Goal: Transaction & Acquisition: Book appointment/travel/reservation

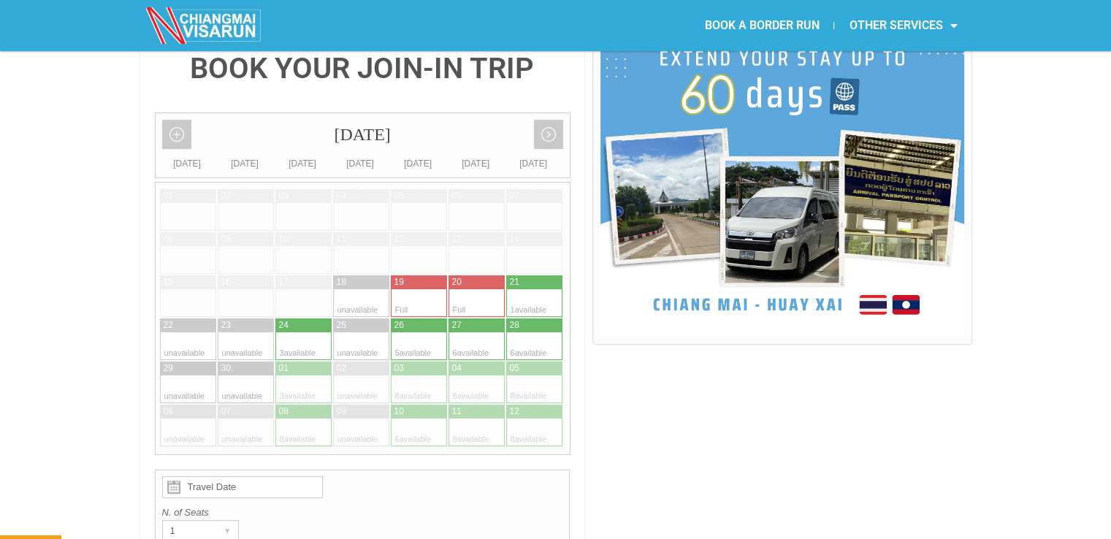
scroll to position [365, 0]
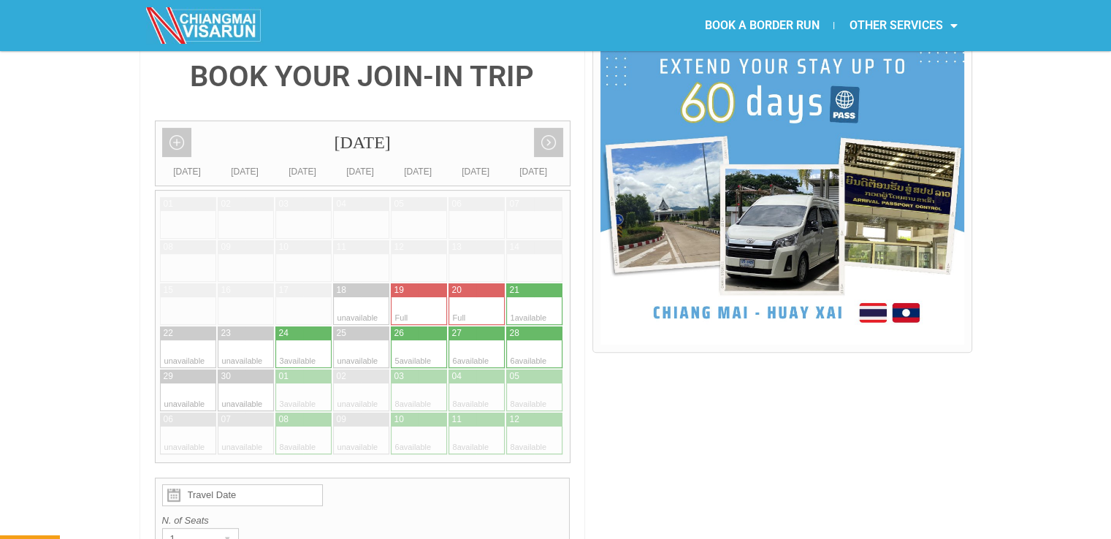
click at [527, 297] on div at bounding box center [520, 311] width 28 height 28
type input "[DATE]"
radio input "true"
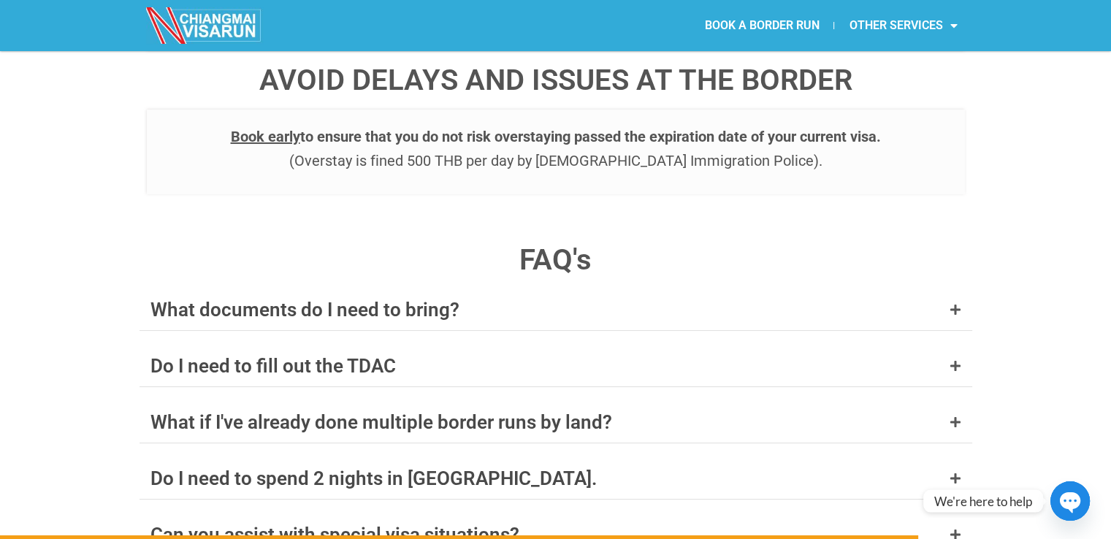
scroll to position [5712, 0]
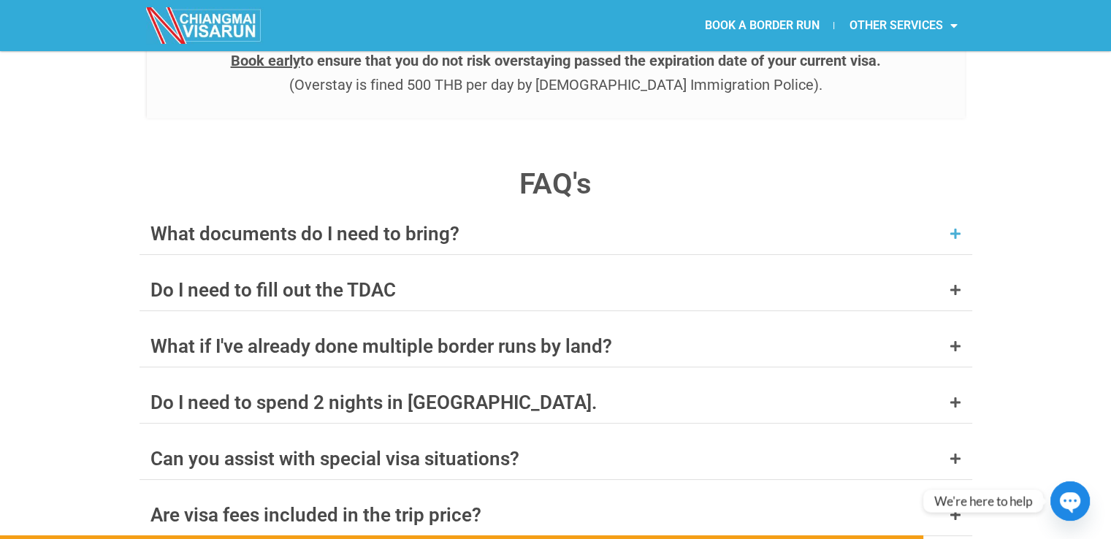
click at [956, 228] on icon at bounding box center [956, 234] width 12 height 12
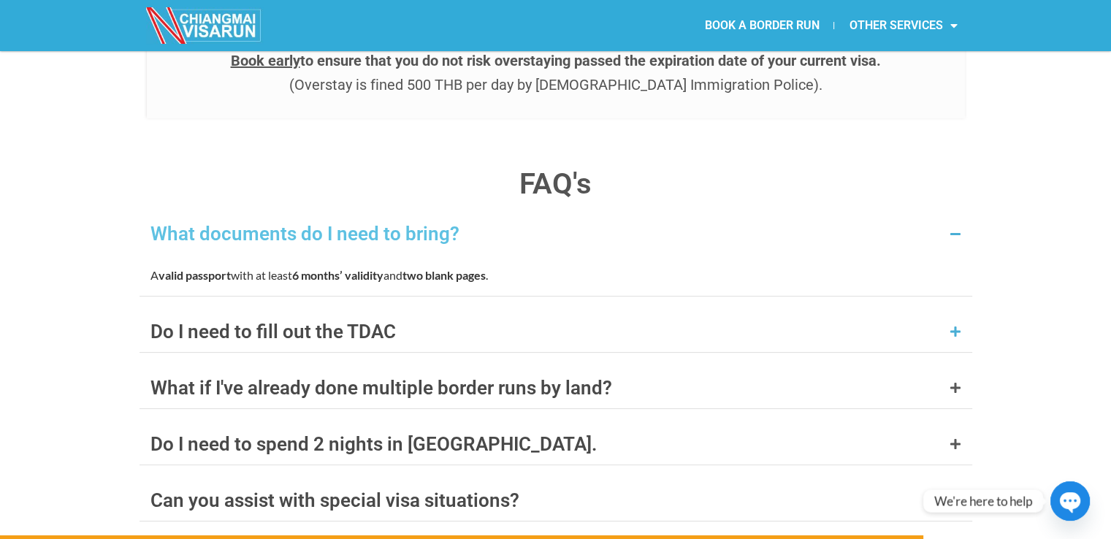
click at [956, 326] on icon at bounding box center [956, 332] width 12 height 12
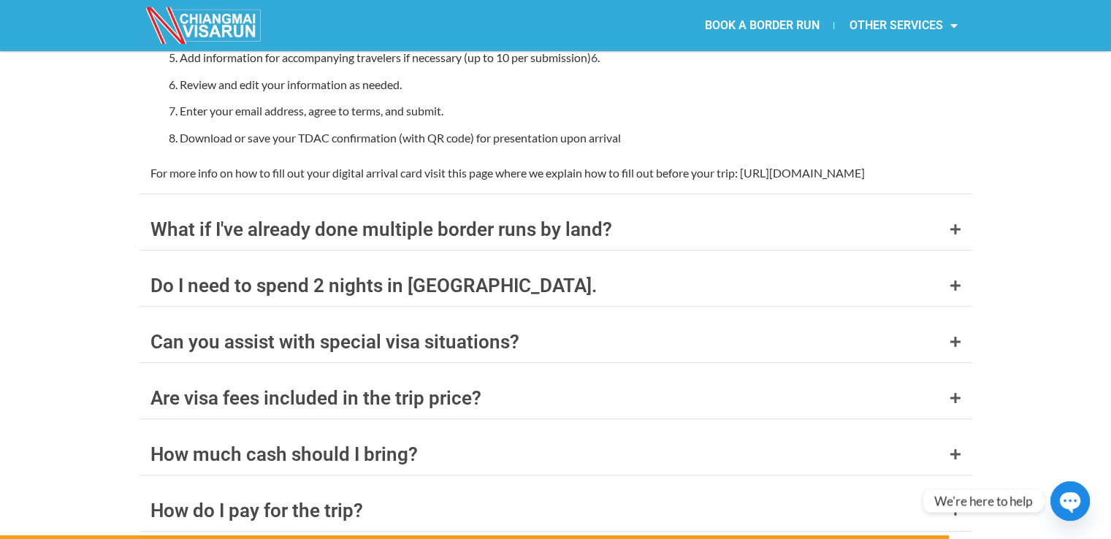
scroll to position [6138, 0]
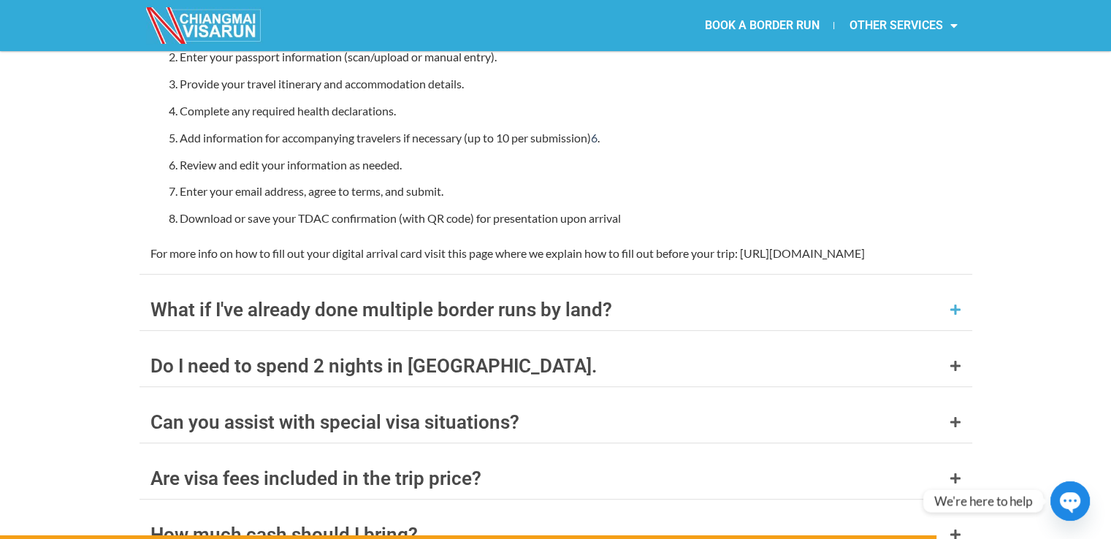
click at [956, 289] on div "What if I've already done multiple border runs by land?" at bounding box center [556, 309] width 833 height 41
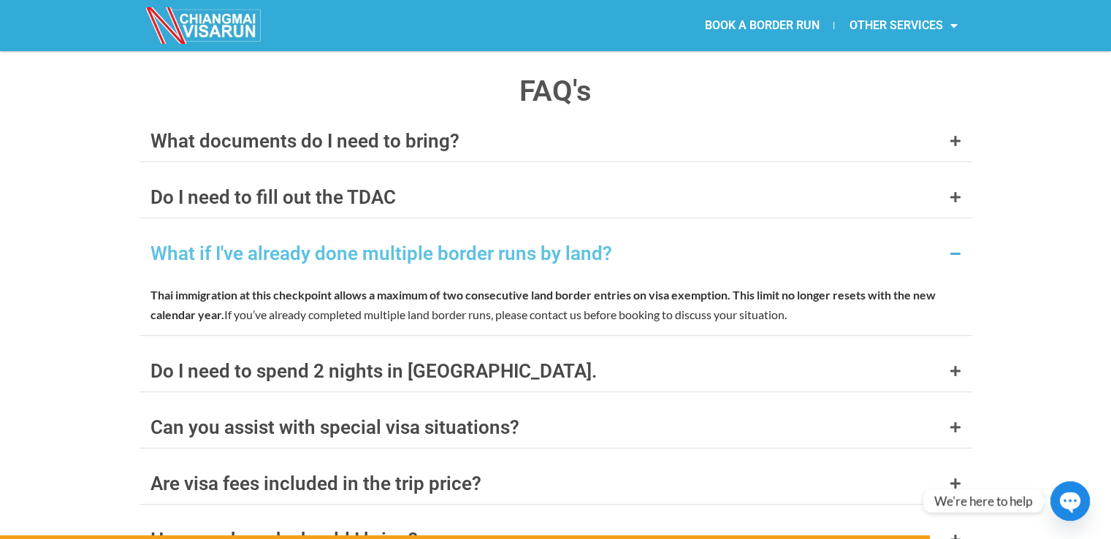
scroll to position [5813, 0]
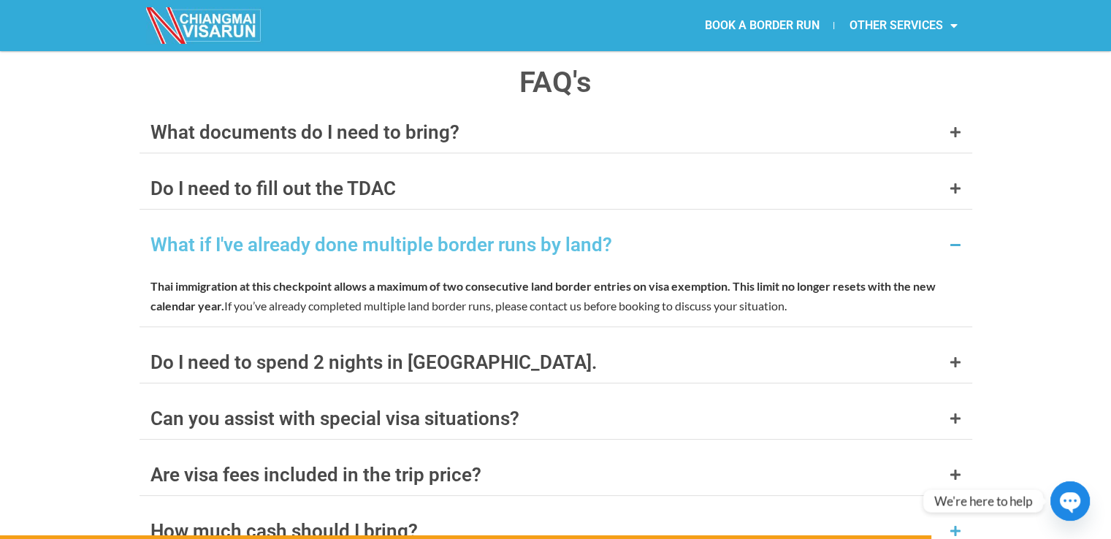
click at [954, 525] on icon at bounding box center [956, 531] width 12 height 12
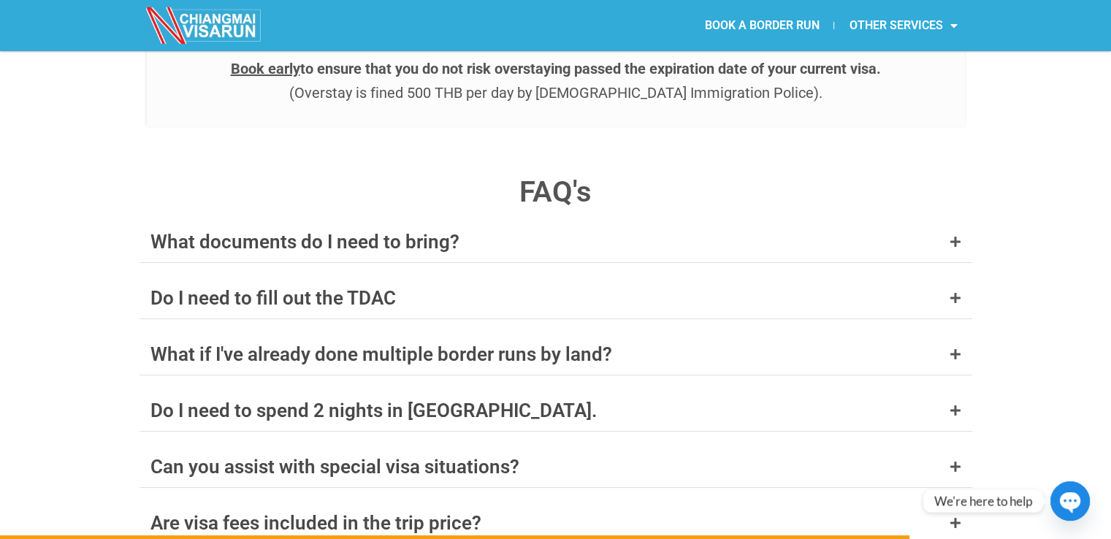
scroll to position [5721, 0]
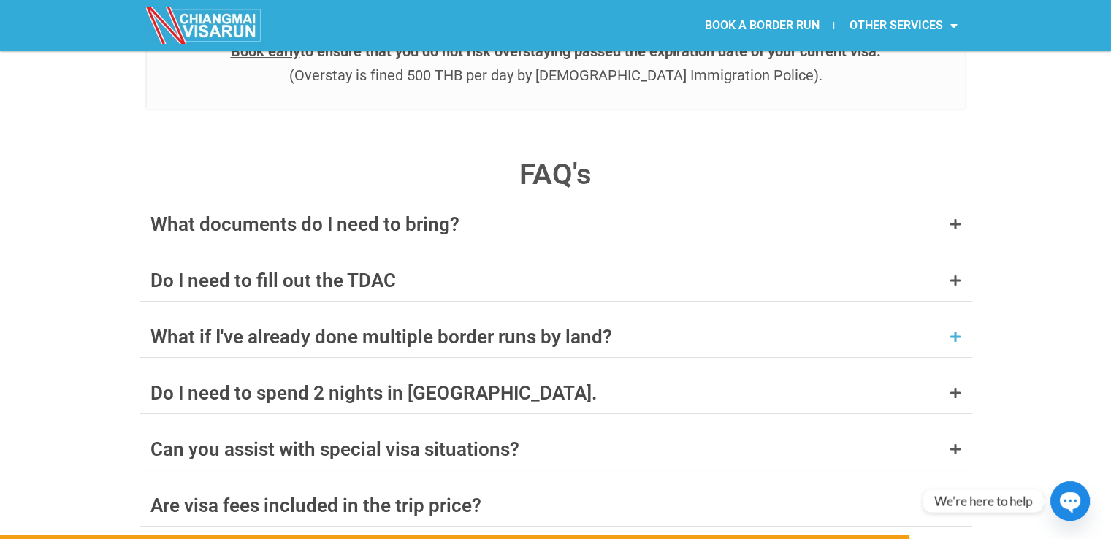
click at [959, 331] on icon at bounding box center [956, 337] width 12 height 12
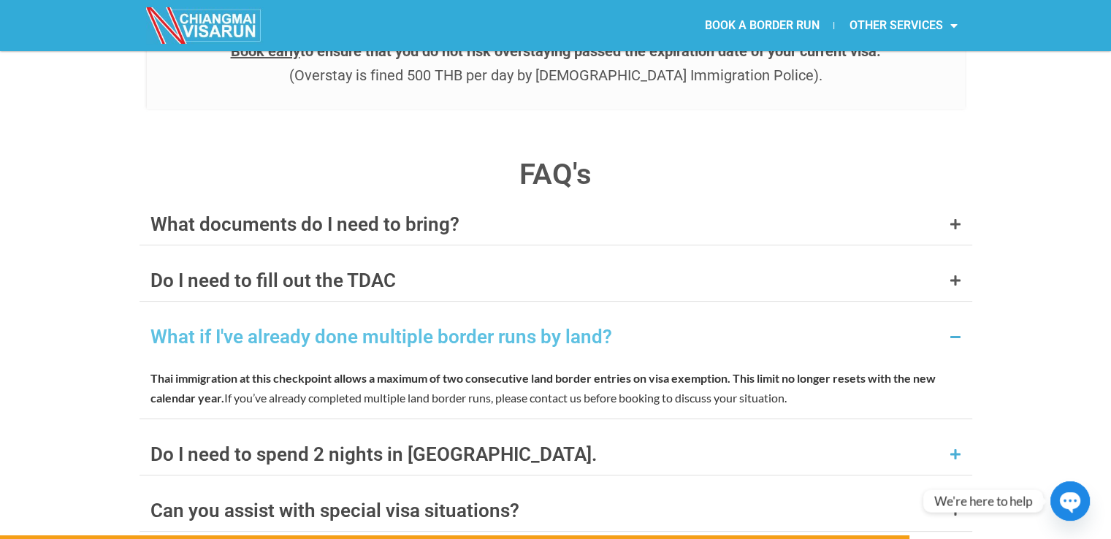
click at [959, 449] on icon at bounding box center [956, 455] width 12 height 12
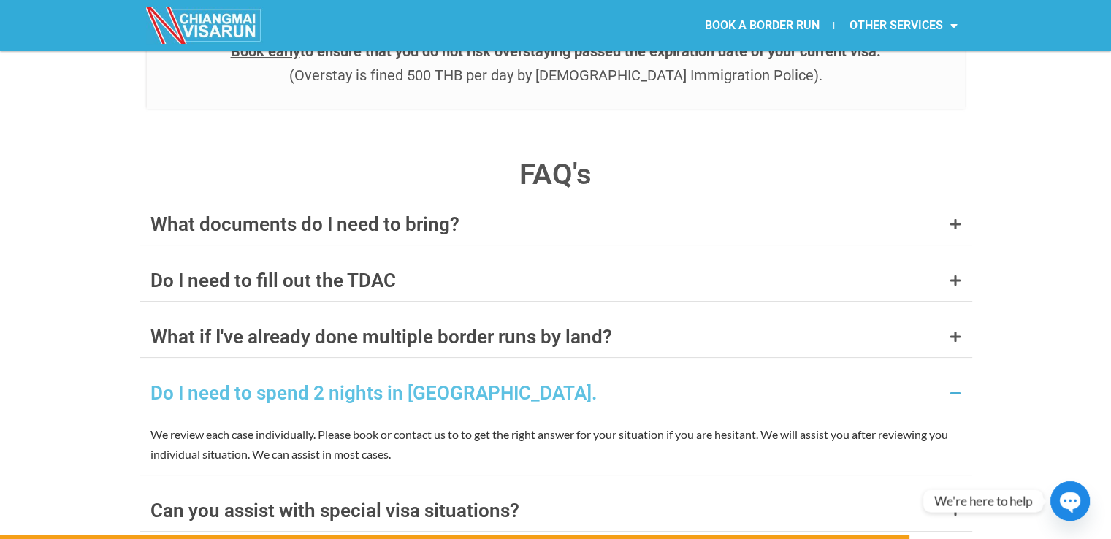
click at [953, 387] on icon at bounding box center [956, 393] width 12 height 12
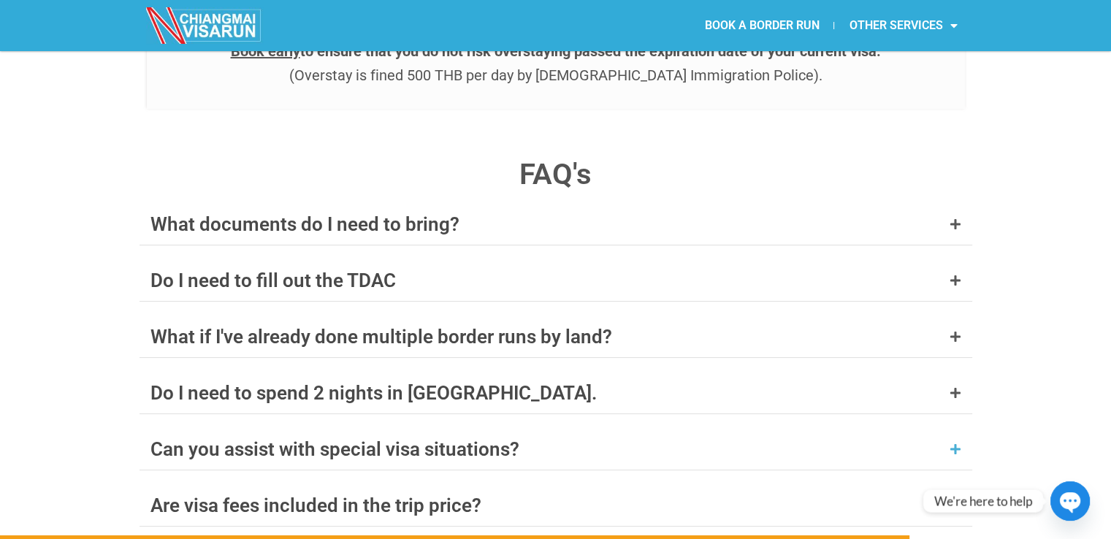
click at [959, 443] on icon at bounding box center [956, 449] width 12 height 12
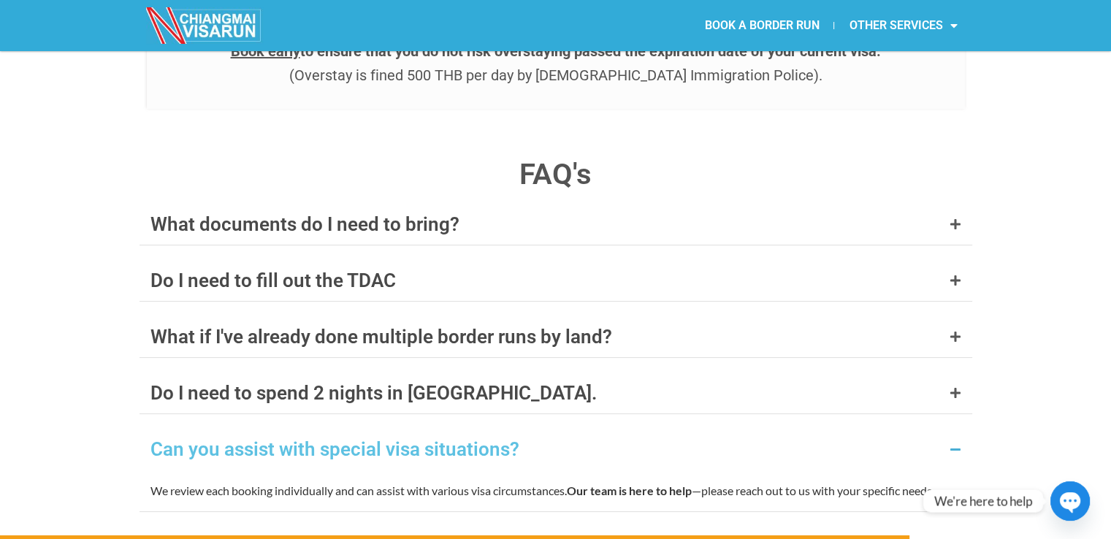
click at [959, 443] on icon at bounding box center [956, 449] width 12 height 12
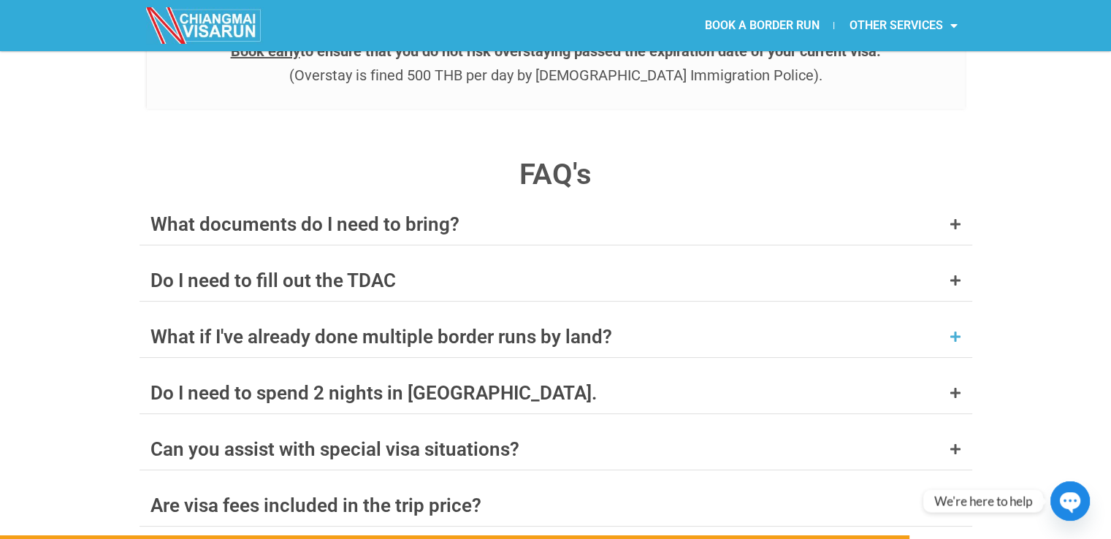
click at [952, 331] on icon at bounding box center [956, 337] width 12 height 12
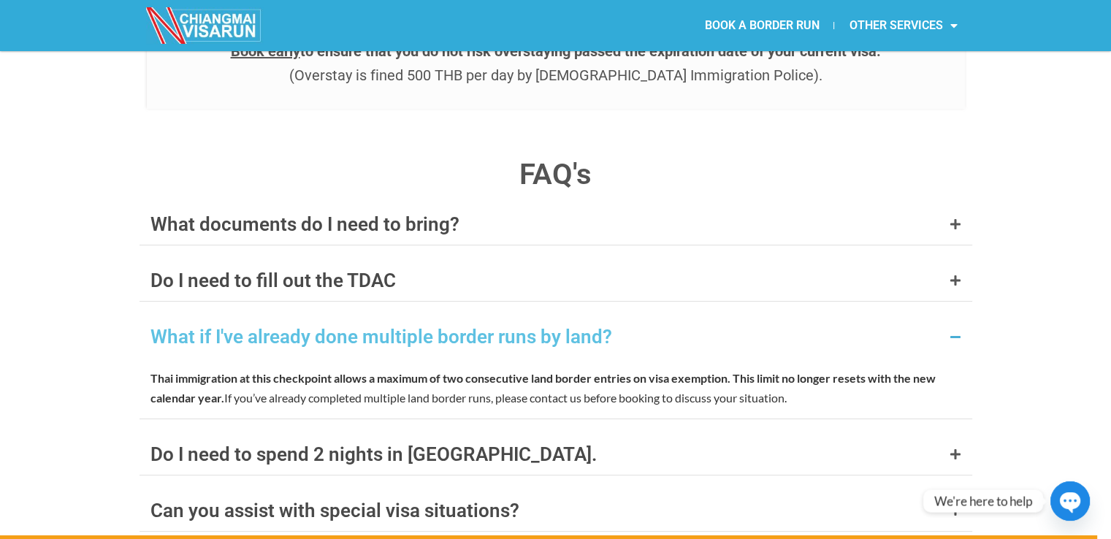
drag, startPoint x: 1116, startPoint y: 422, endPoint x: 266, endPoint y: 335, distance: 854.8
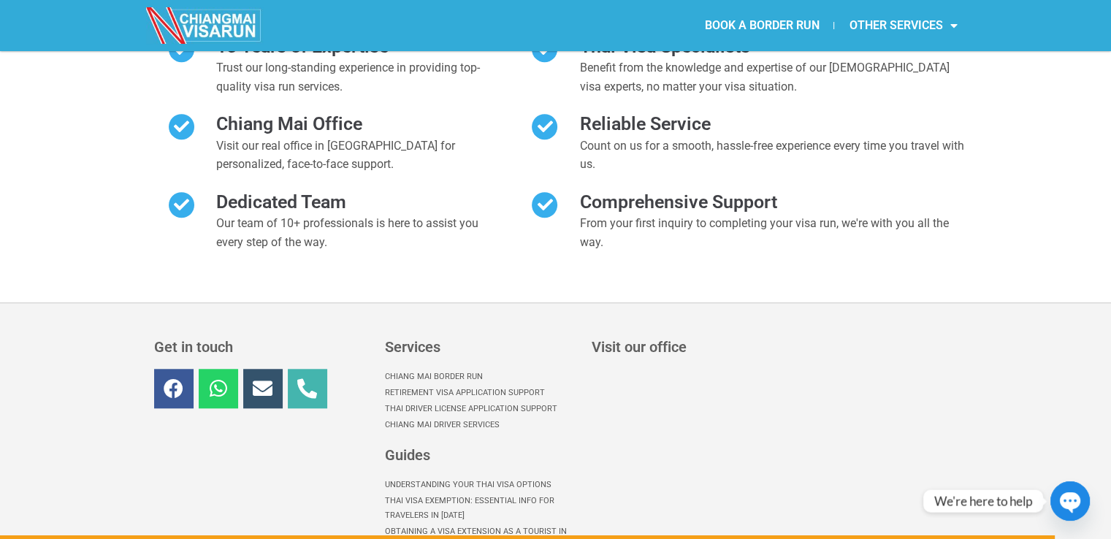
scroll to position [6933, 0]
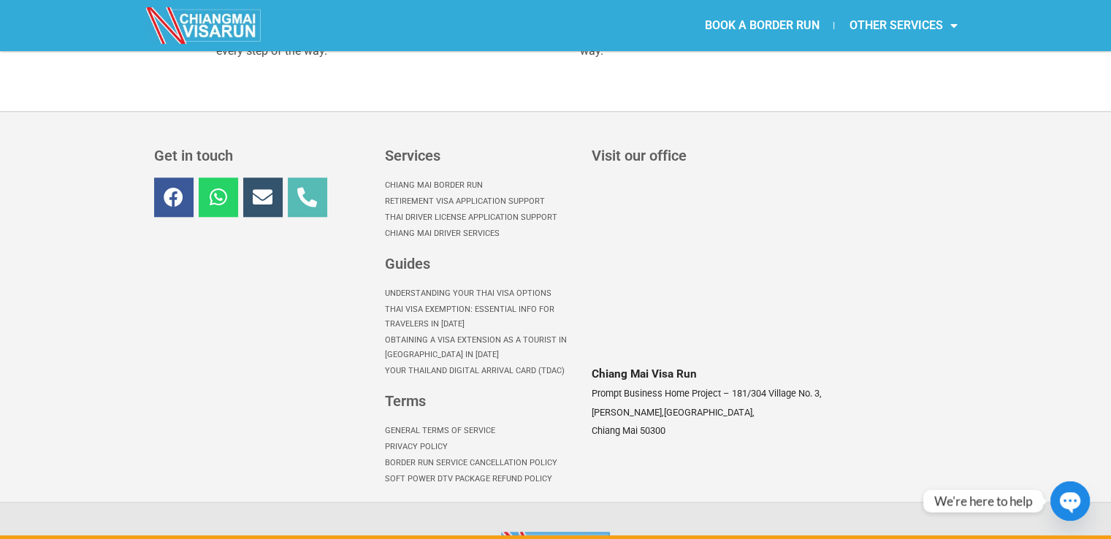
click at [316, 187] on icon at bounding box center [307, 197] width 20 height 20
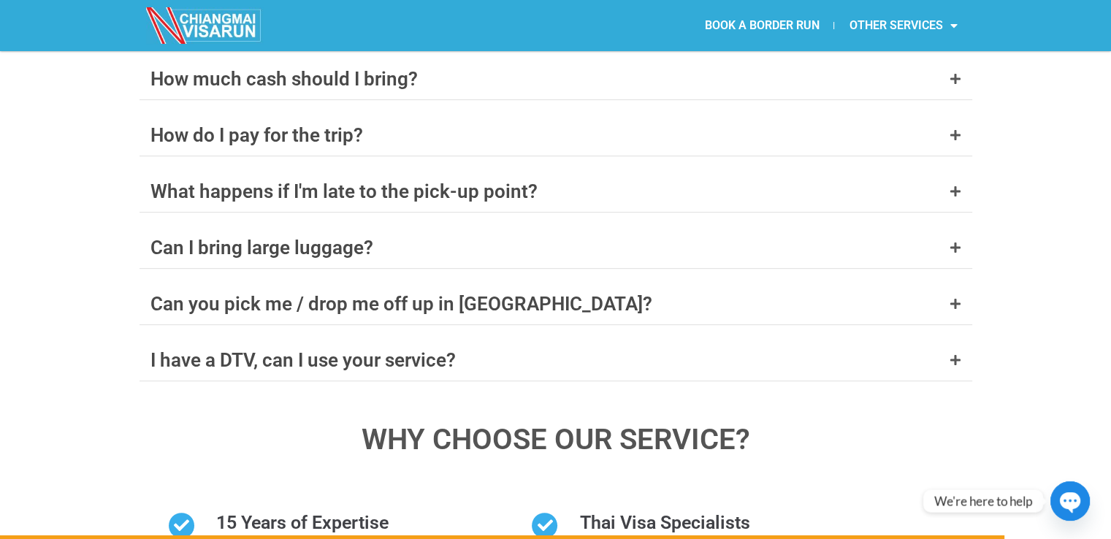
scroll to position [6301, 0]
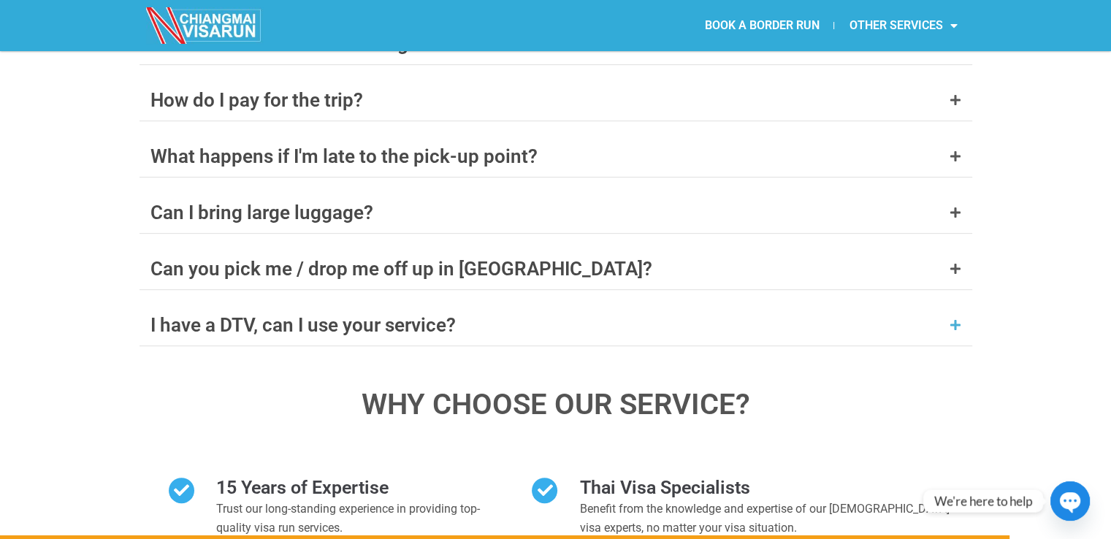
click at [959, 319] on icon at bounding box center [956, 325] width 12 height 12
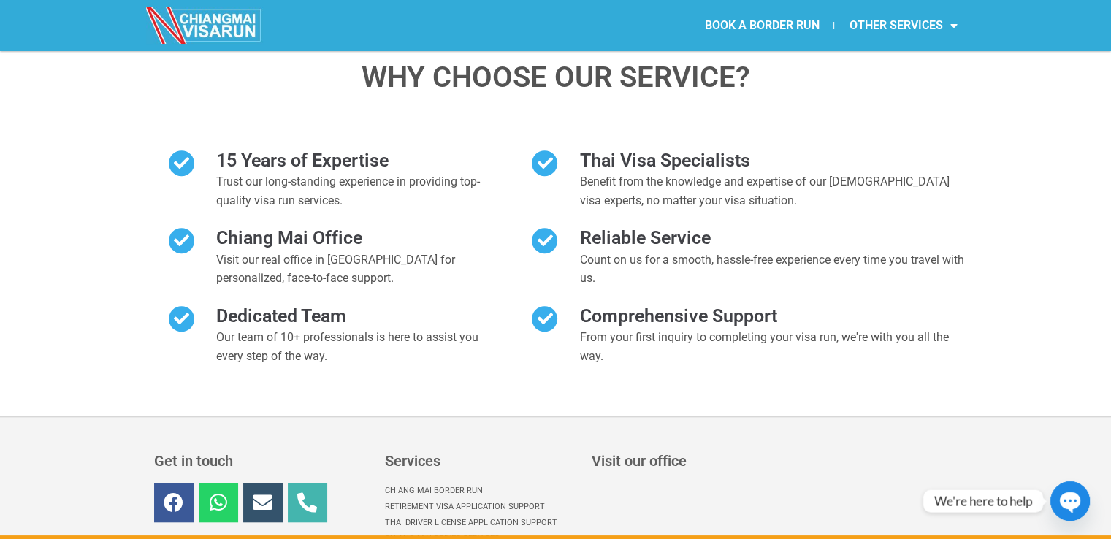
scroll to position [6577, 0]
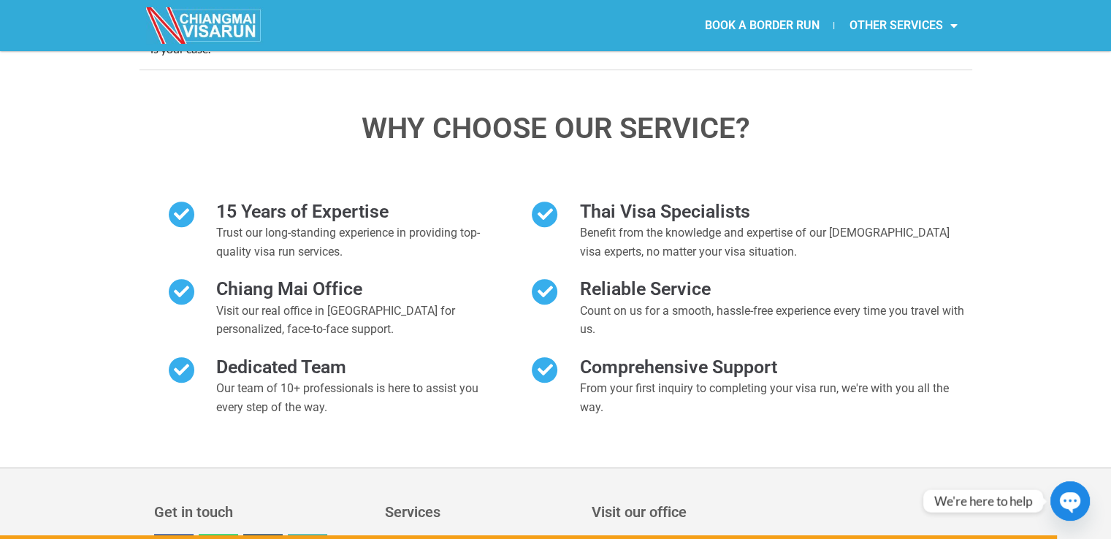
drag, startPoint x: 1117, startPoint y: 470, endPoint x: 219, endPoint y: 29, distance: 1000.1
click at [219, 29] on img at bounding box center [204, 25] width 117 height 37
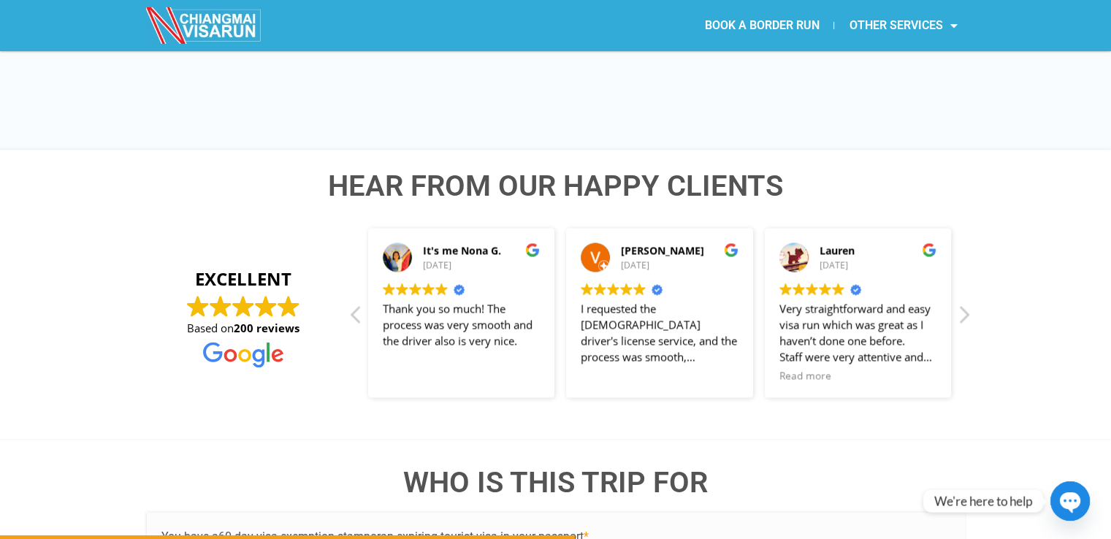
scroll to position [0, 0]
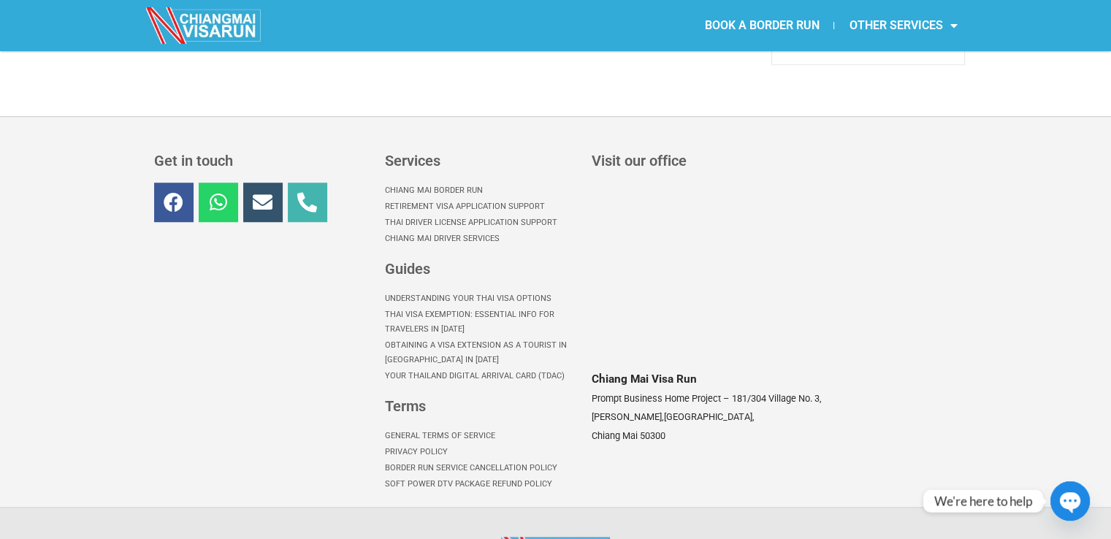
scroll to position [1072, 0]
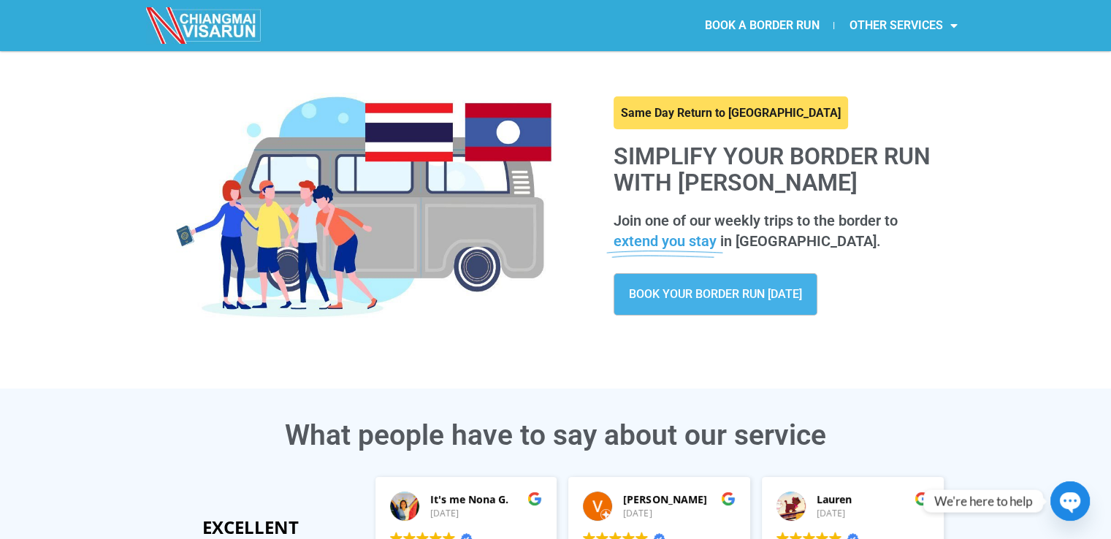
scroll to position [0, 0]
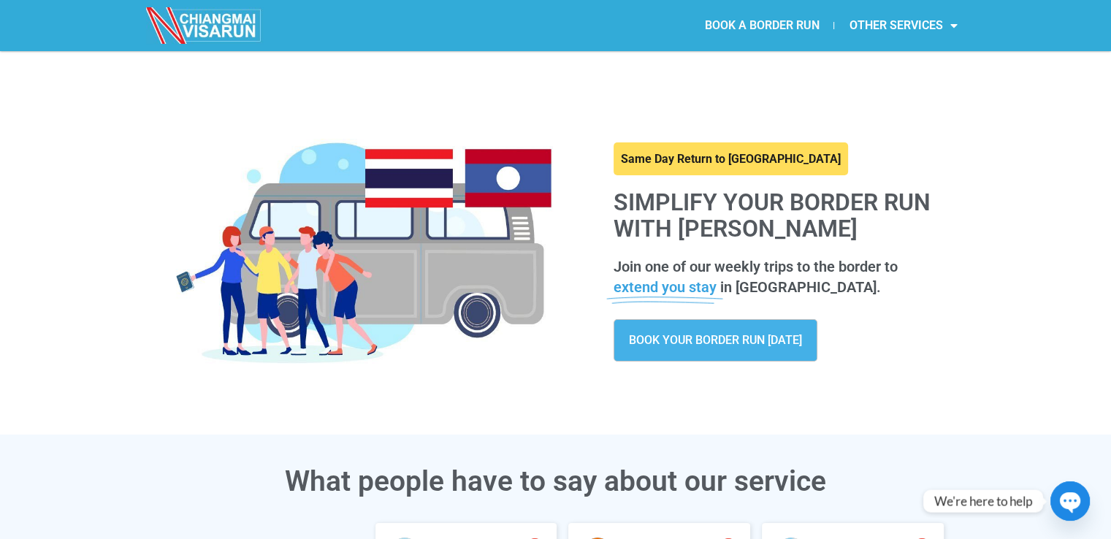
click at [782, 23] on link "BOOK A BORDER RUN" at bounding box center [762, 26] width 144 height 34
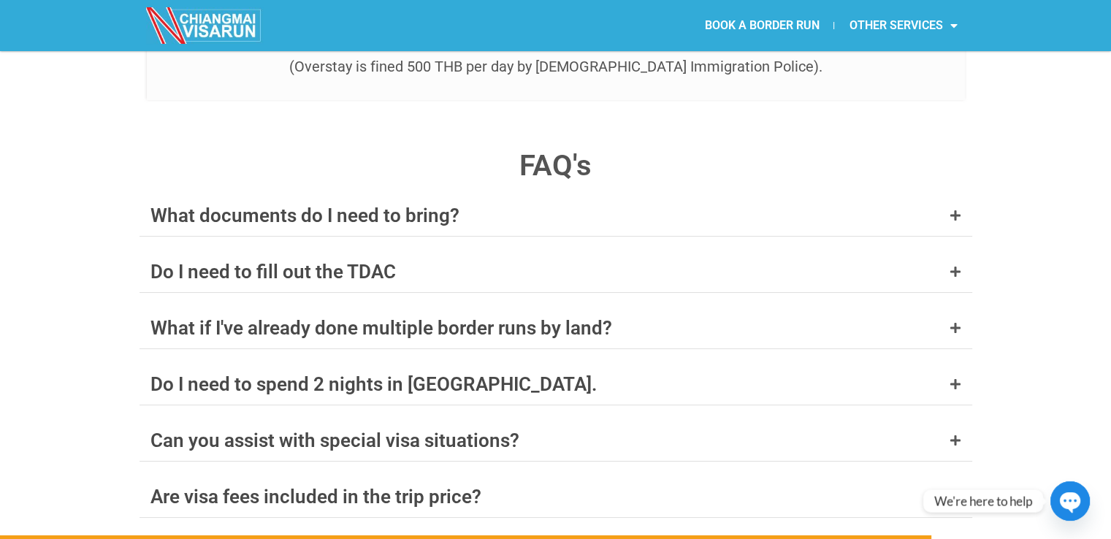
scroll to position [5677, 0]
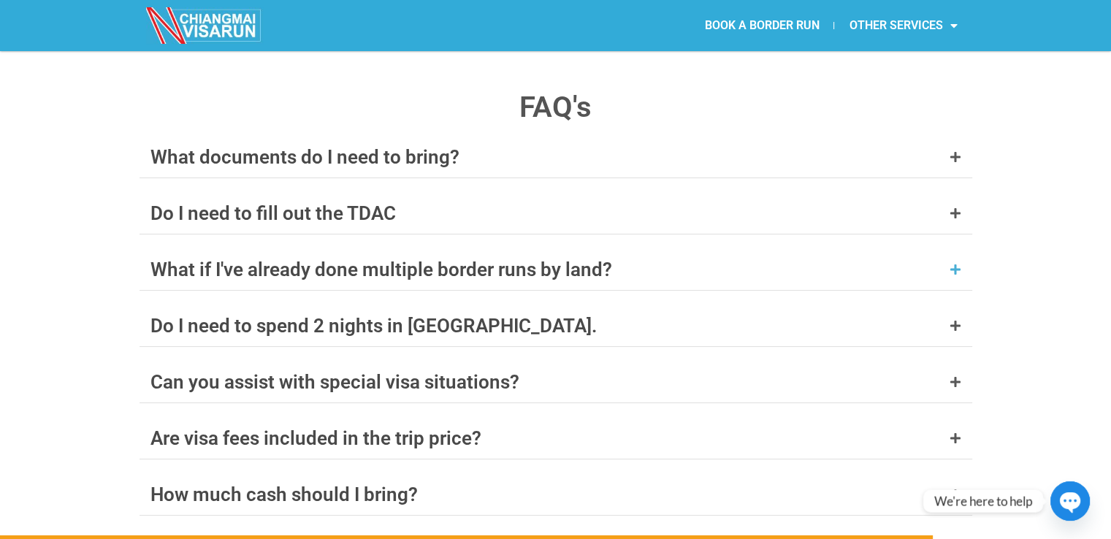
click at [952, 264] on icon at bounding box center [956, 270] width 12 height 12
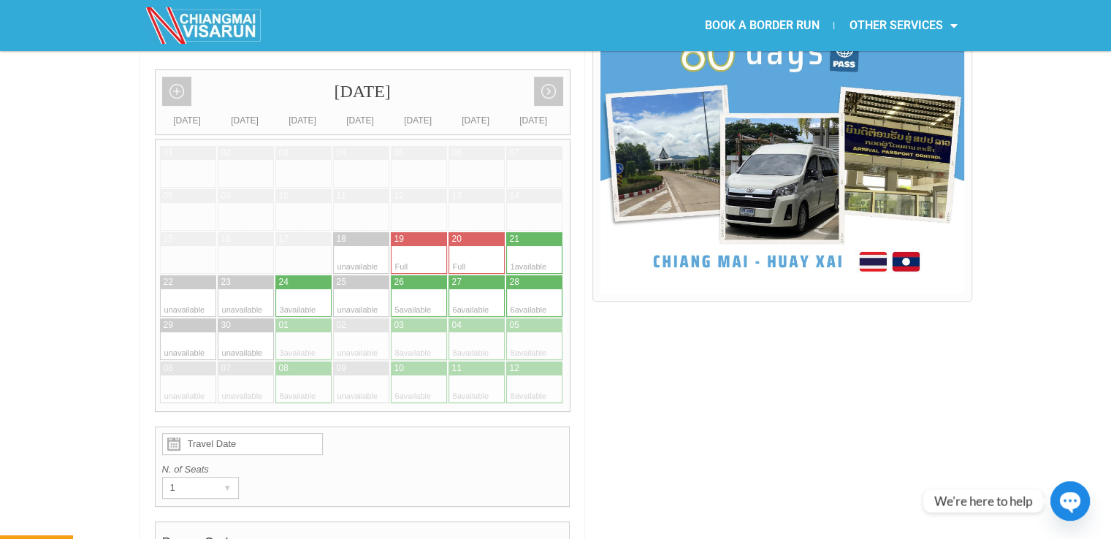
scroll to position [399, 0]
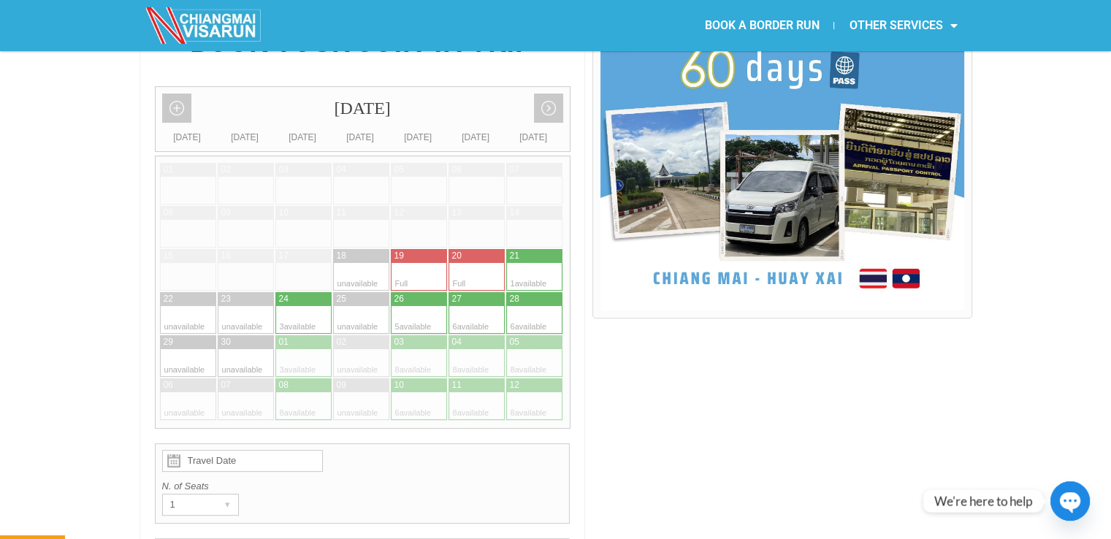
click at [523, 263] on div at bounding box center [520, 277] width 28 height 28
type input "21 September 2025"
radio input "true"
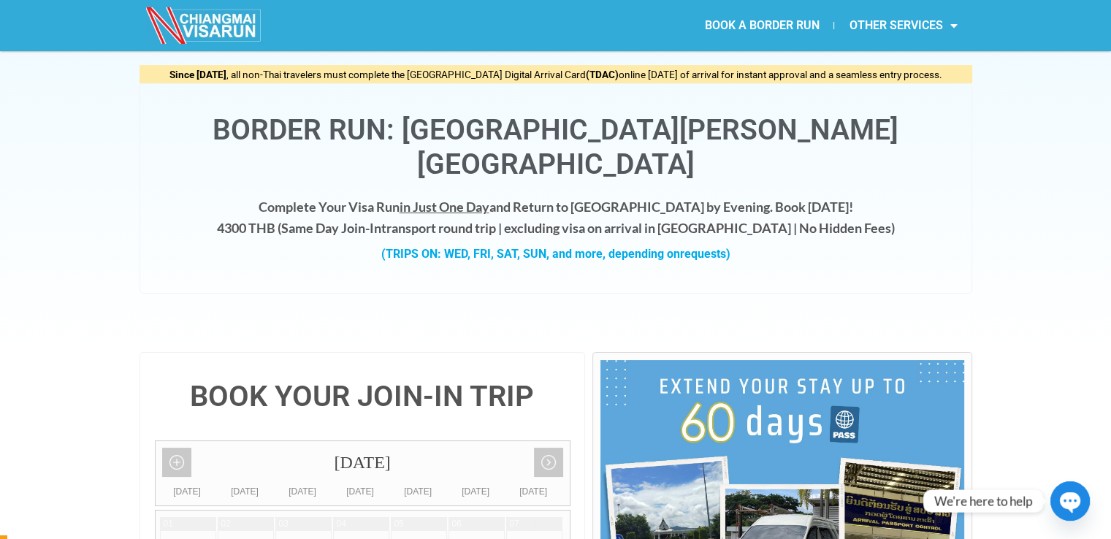
scroll to position [0, 0]
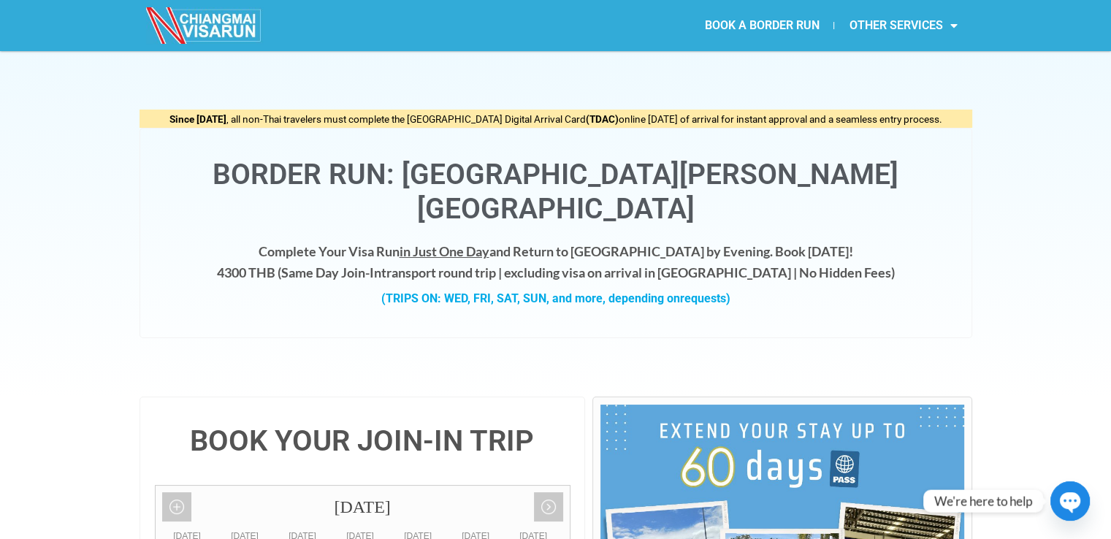
click at [766, 20] on link "BOOK A BORDER RUN" at bounding box center [762, 26] width 144 height 34
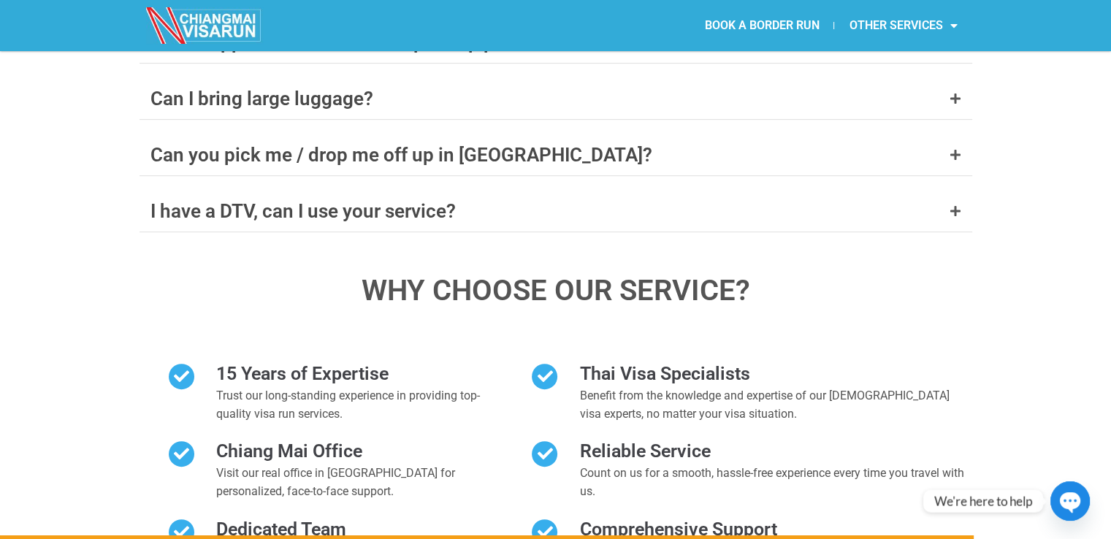
scroll to position [6761, 0]
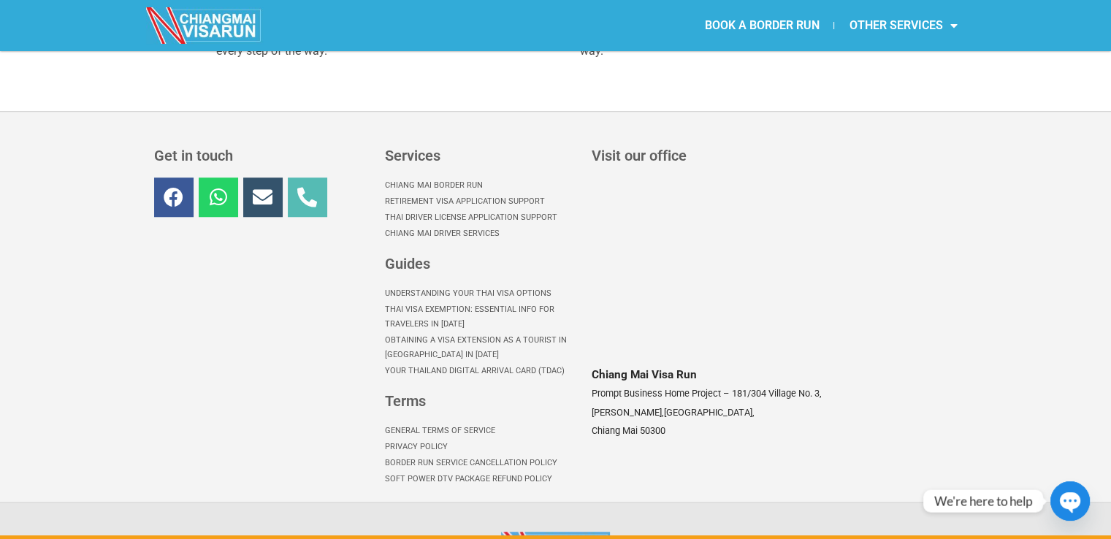
click at [309, 187] on icon at bounding box center [307, 197] width 20 height 20
click at [213, 187] on icon at bounding box center [218, 197] width 20 height 20
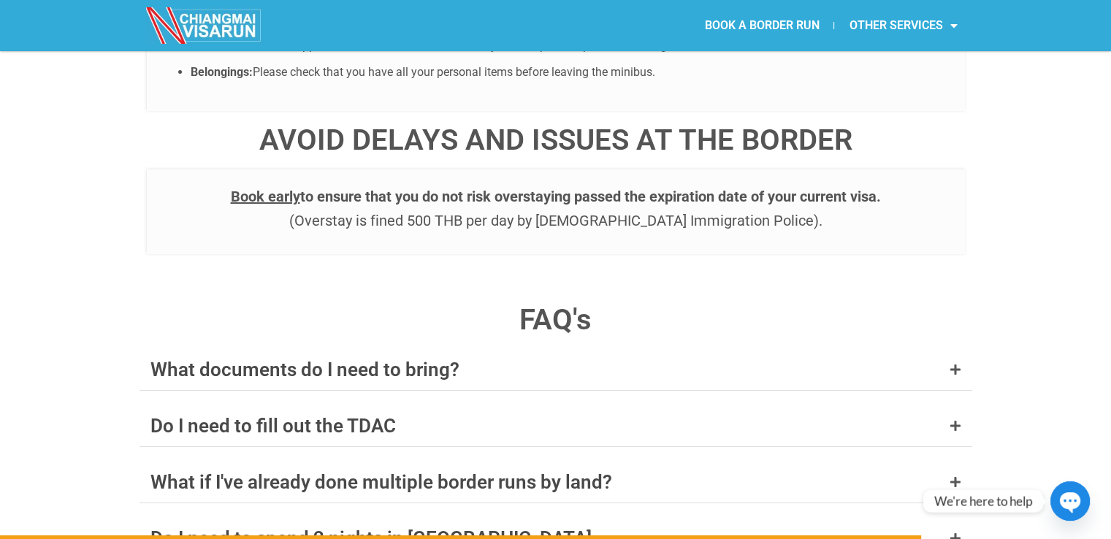
scroll to position [5640, 0]
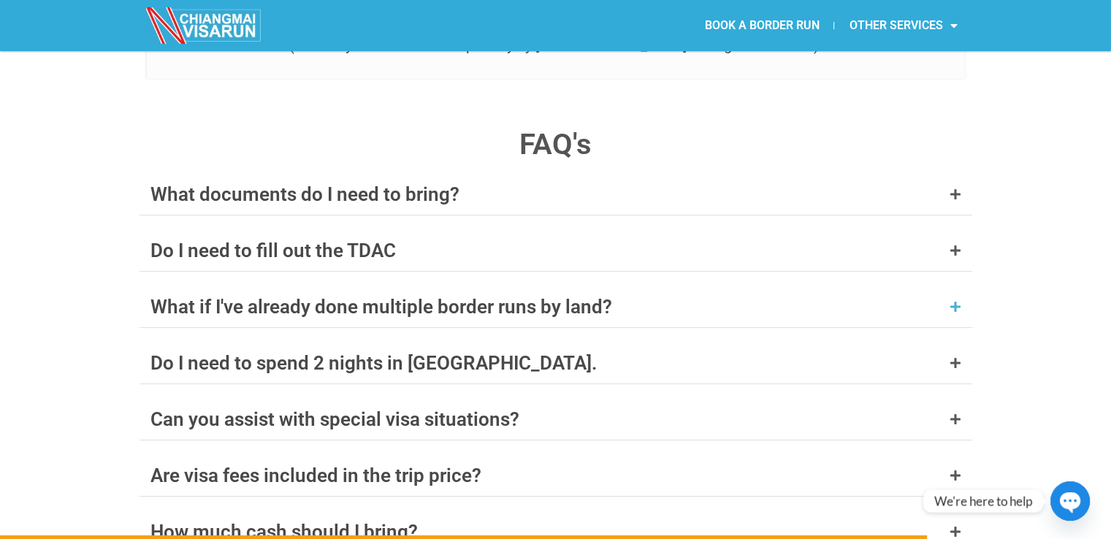
click at [953, 301] on icon at bounding box center [956, 307] width 12 height 12
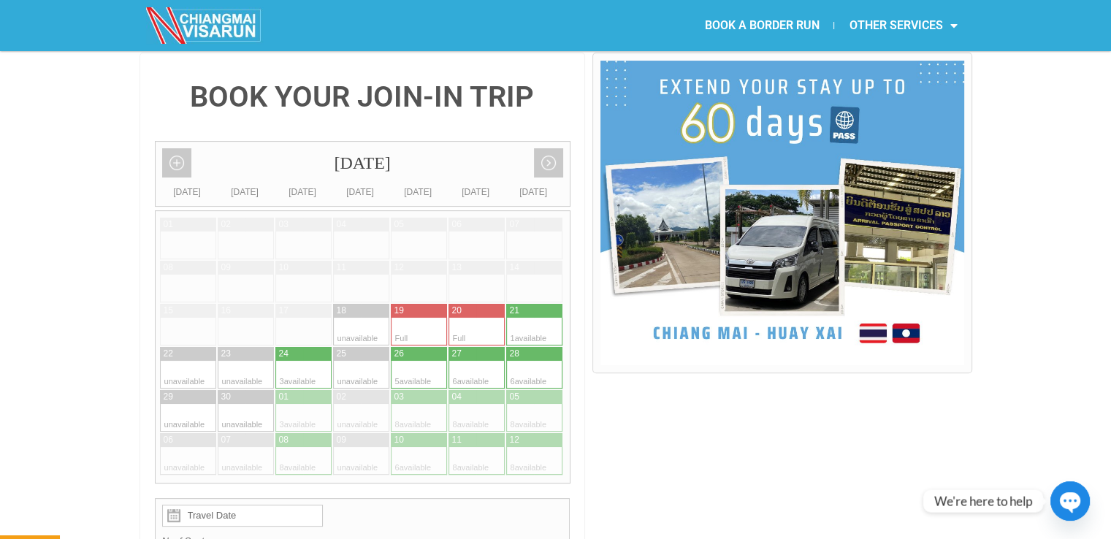
scroll to position [327, 0]
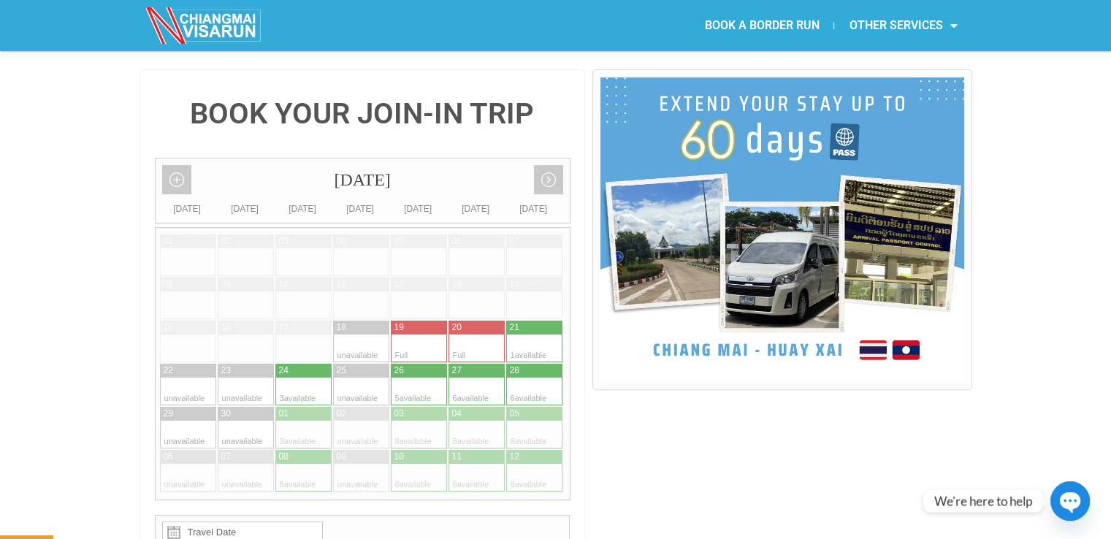
click at [530, 335] on div at bounding box center [520, 349] width 28 height 28
type input "[DATE]"
radio input "true"
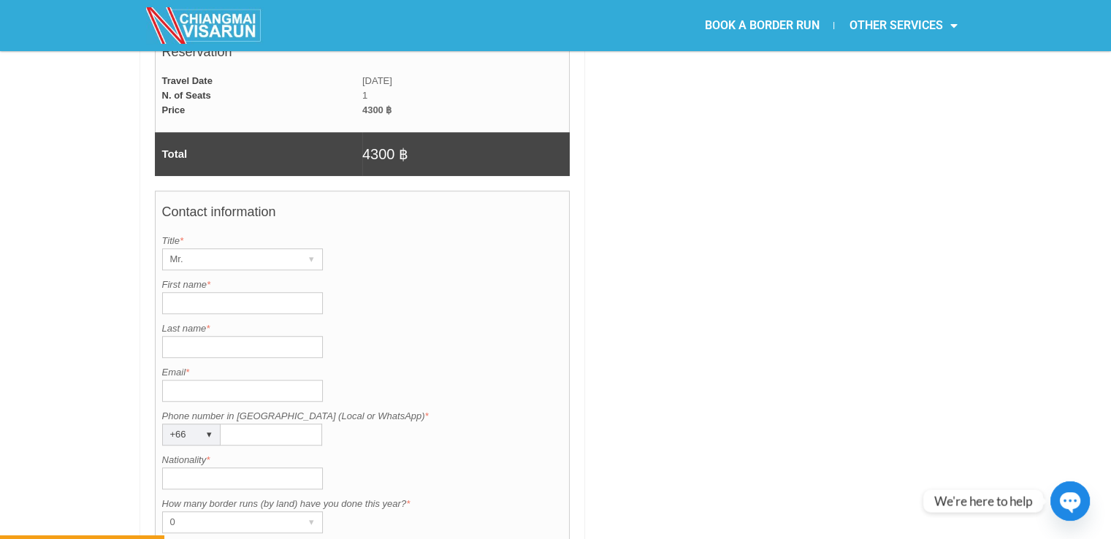
scroll to position [1043, 0]
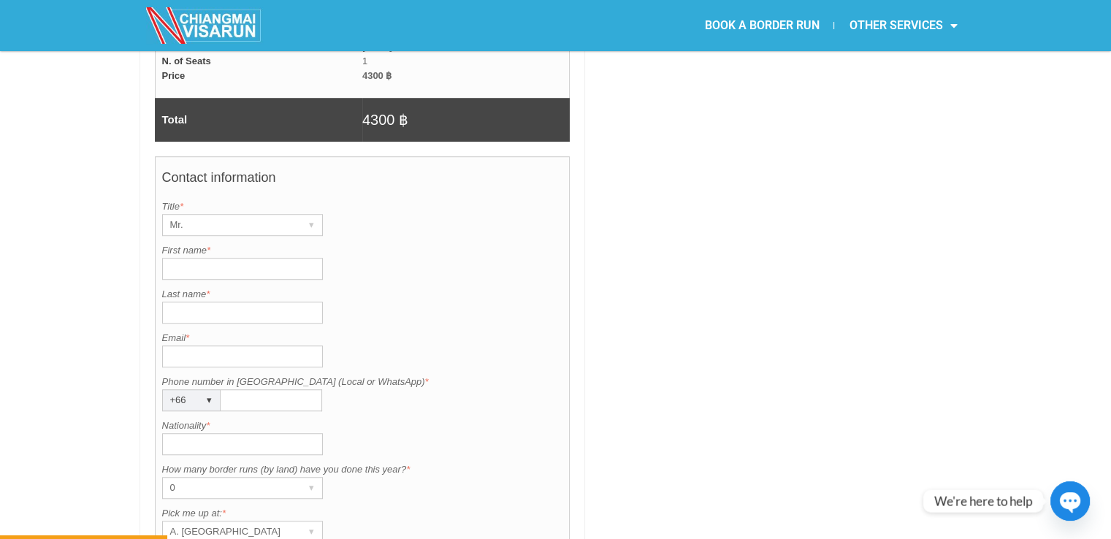
click at [234, 258] on input "First name *" at bounding box center [242, 269] width 161 height 22
type input "Peter"
type input "Laermanns"
type input "peter.laermanns@gmx.de"
type input "01523458257"
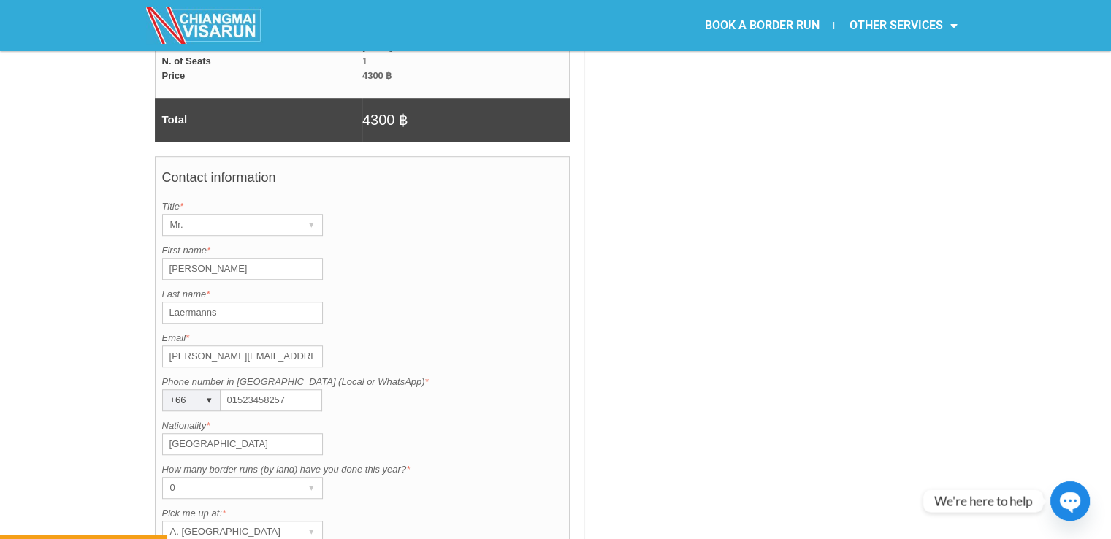
click at [270, 433] on input "Deutschland" at bounding box center [242, 444] width 161 height 22
drag, startPoint x: 245, startPoint y: 400, endPoint x: 141, endPoint y: 400, distance: 104.5
click at [141, 400] on div "BOOK YOUR JOIN-IN TRIP September 2025 Add month view Remove month view Next mon…" at bounding box center [363, 99] width 446 height 1492
type input "German"
click at [481, 370] on div "Contact information Title is required. Title * Mr. ▾ Mr. Mrs. Ms. First name is…" at bounding box center [363, 411] width 416 height 511
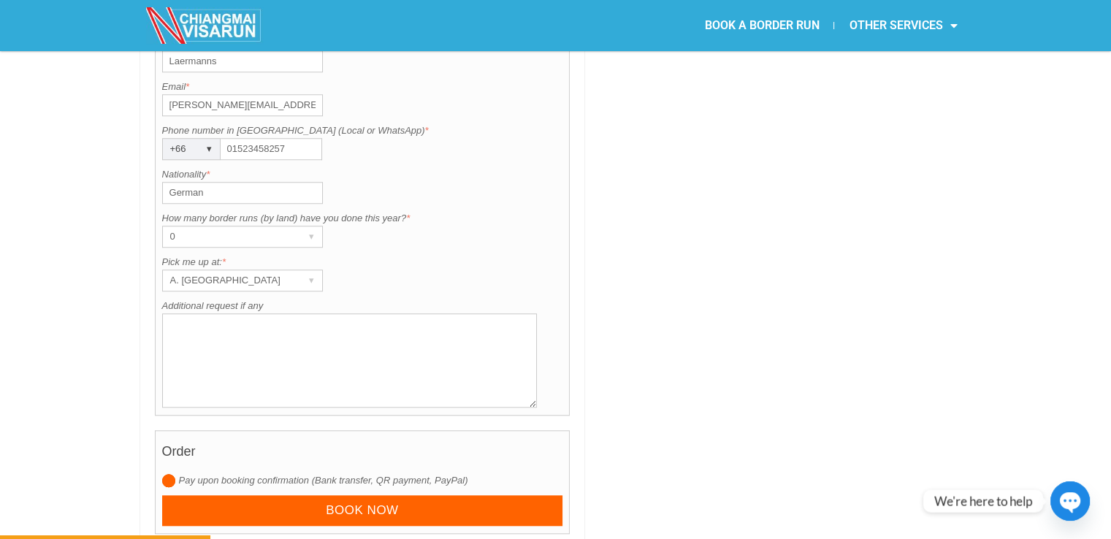
scroll to position [1287, 0]
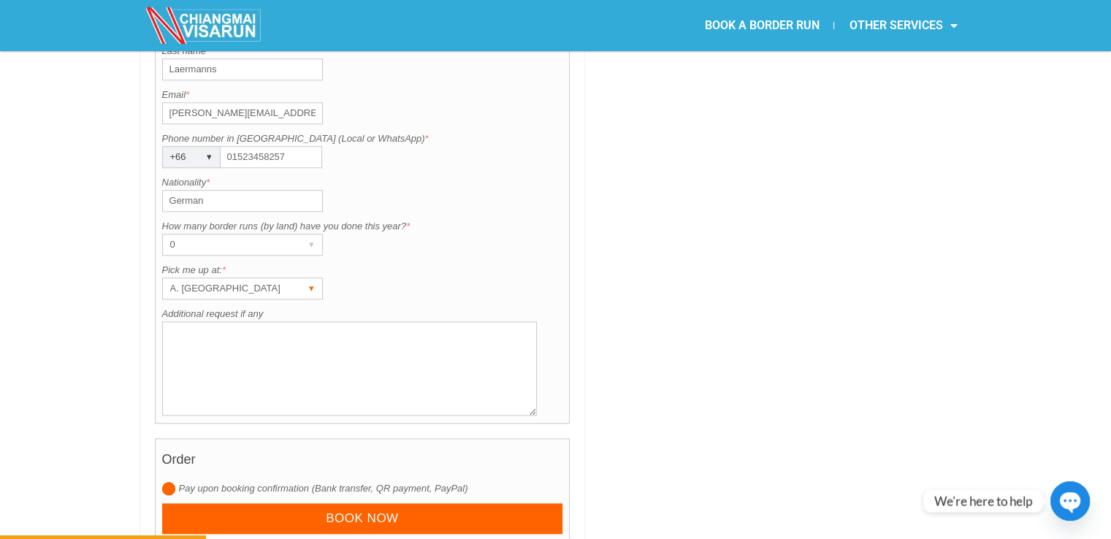
click at [319, 278] on div "▾" at bounding box center [312, 288] width 20 height 20
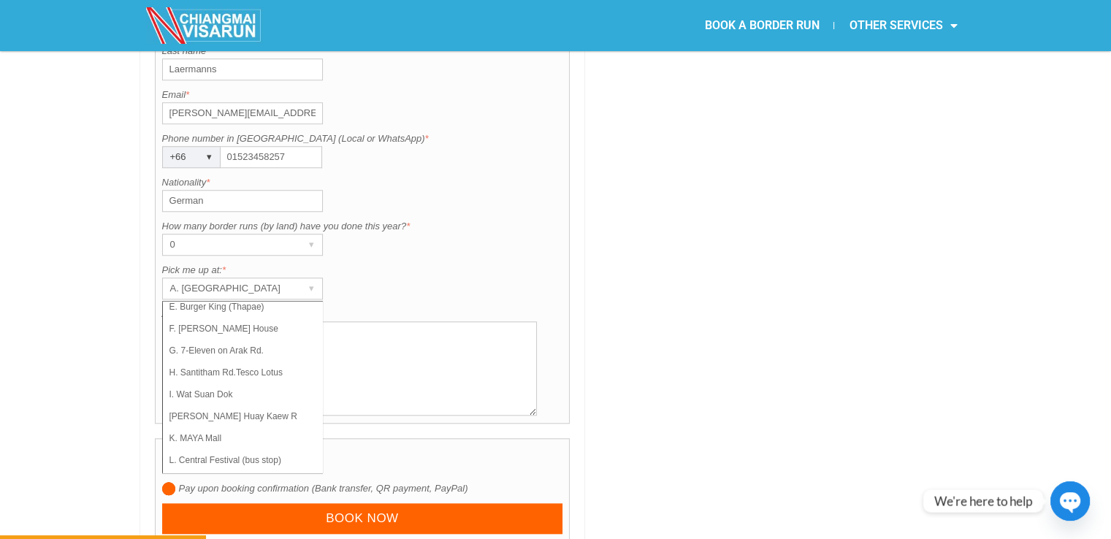
scroll to position [103, 0]
click at [256, 446] on li "L. Central Festival (bus stop)" at bounding box center [236, 457] width 146 height 22
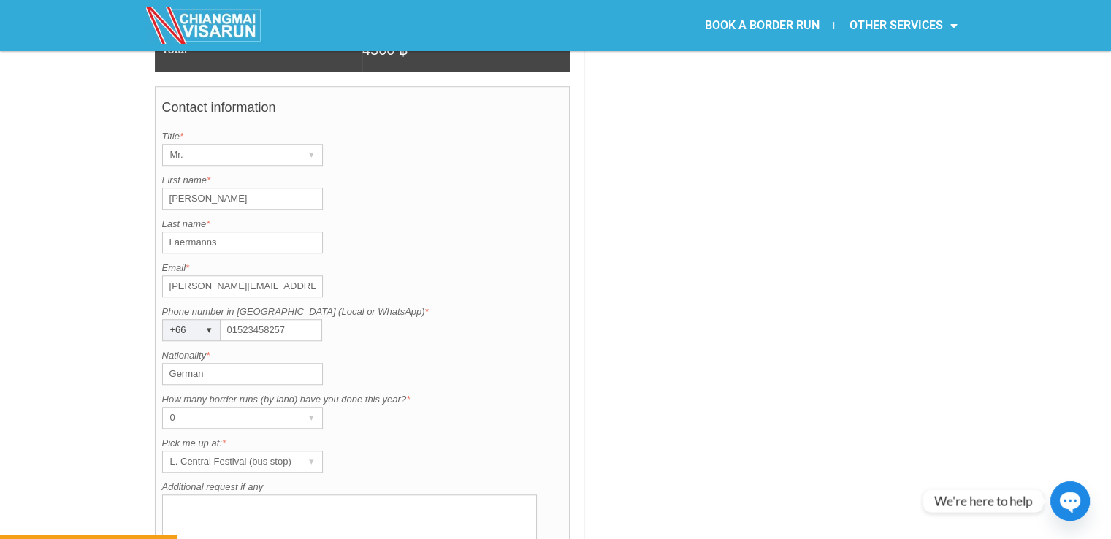
scroll to position [1122, 0]
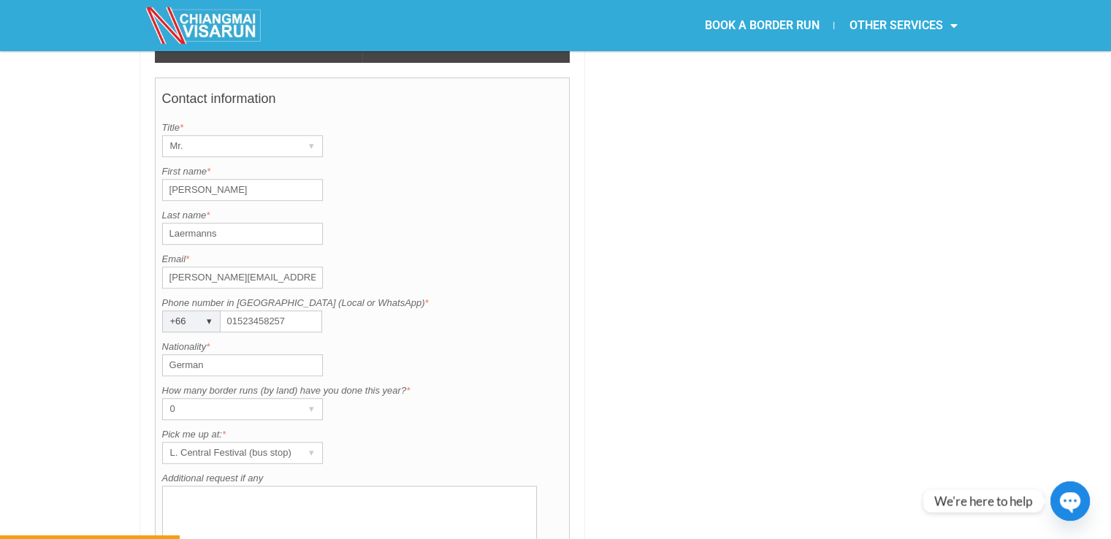
drag, startPoint x: 301, startPoint y: 283, endPoint x: 216, endPoint y: 293, distance: 85.3
click at [216, 293] on div "Contact information Title is required. Title * Mr. ▾ Mr. Mrs. Ms. First name is…" at bounding box center [363, 332] width 416 height 511
type input "631302473"
click at [451, 296] on div "Phone number in Thailand (Local or WhatsApp) is required. Phone number in Thail…" at bounding box center [362, 314] width 401 height 37
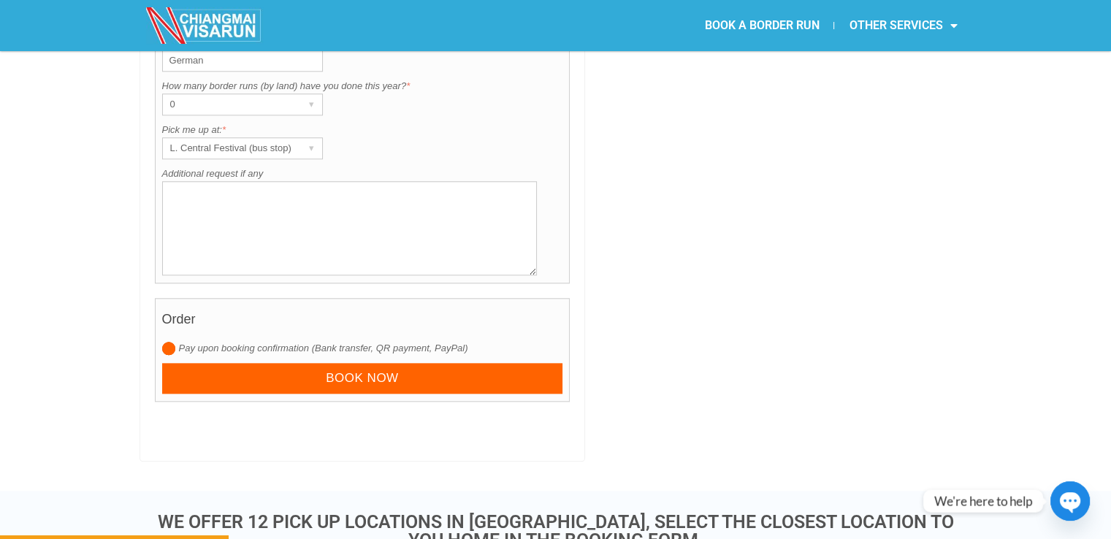
scroll to position [1444, 0]
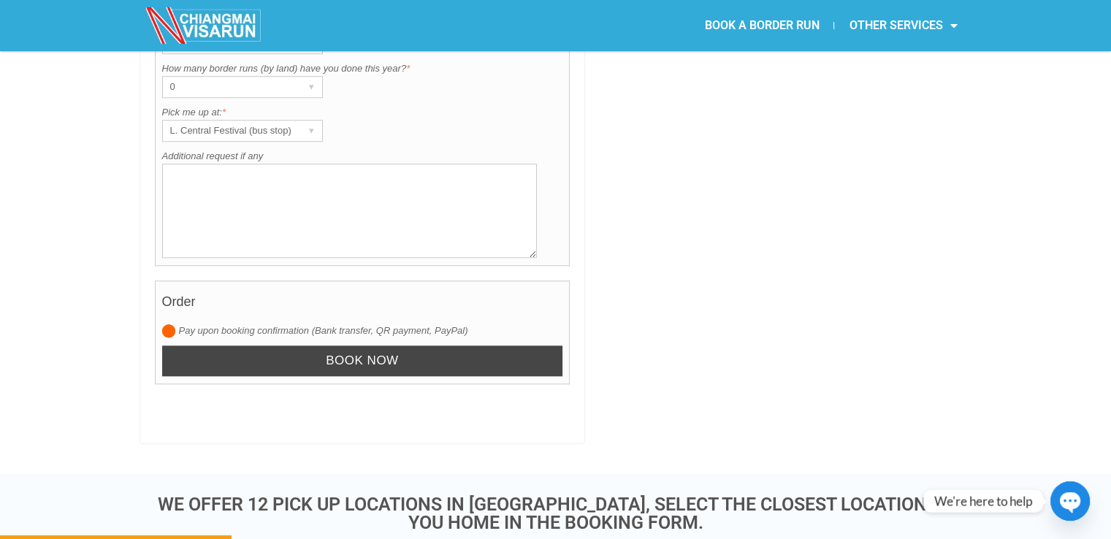
click at [380, 346] on input "Book now" at bounding box center [362, 361] width 401 height 31
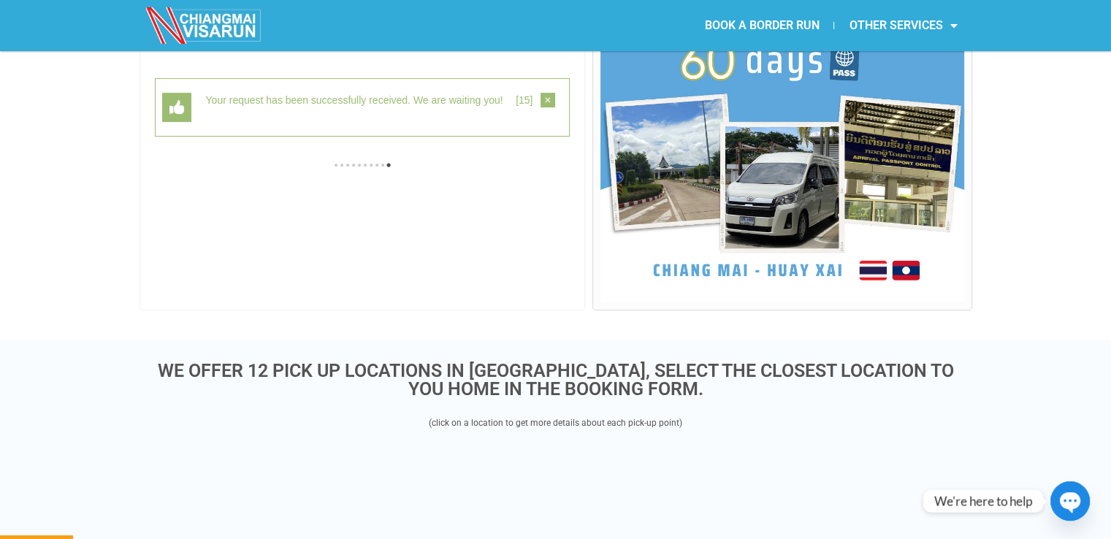
scroll to position [377, 0]
